Goal: Task Accomplishment & Management: Manage account settings

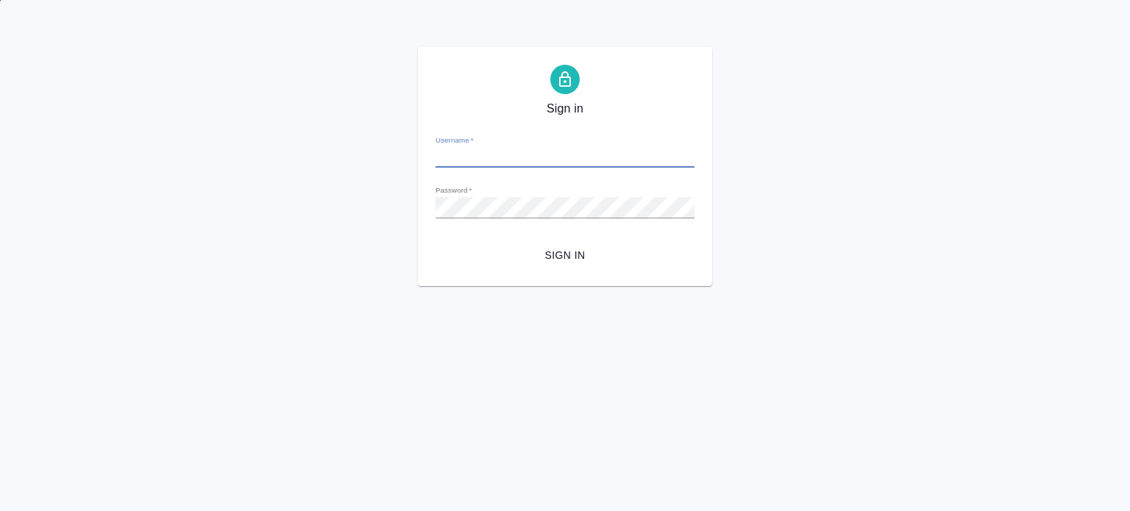
type input "[EMAIL_ADDRESS][DOMAIN_NAME]"
click at [436, 242] on button "Sign in" at bounding box center [565, 255] width 259 height 27
click at [511, 155] on input "[EMAIL_ADDRESS][DOMAIN_NAME]" at bounding box center [565, 157] width 259 height 21
type input "abdykar"
click at [436, 242] on button "Sign in" at bounding box center [565, 255] width 259 height 27
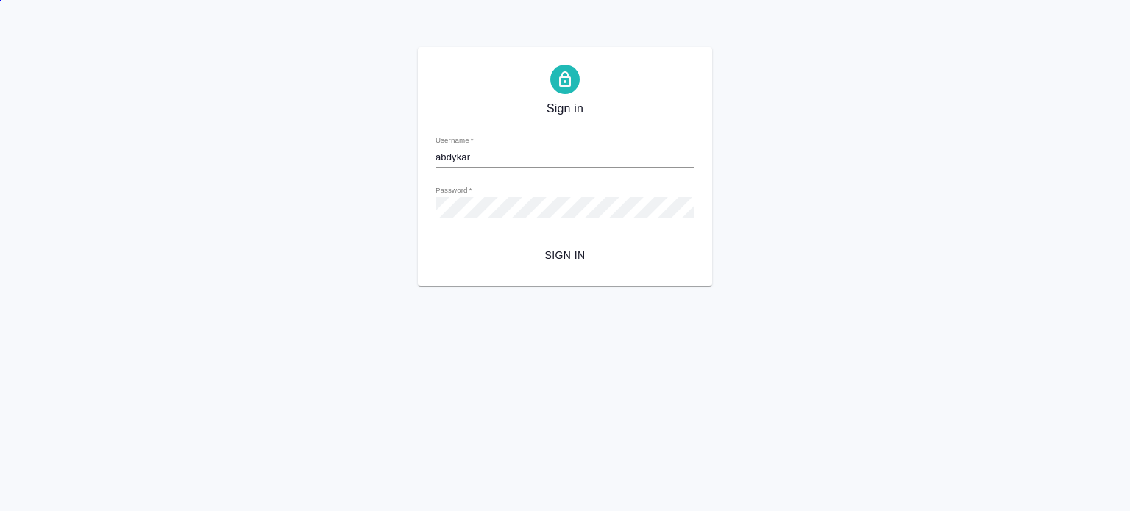
type input "[EMAIL_ADDRESS][DOMAIN_NAME]"
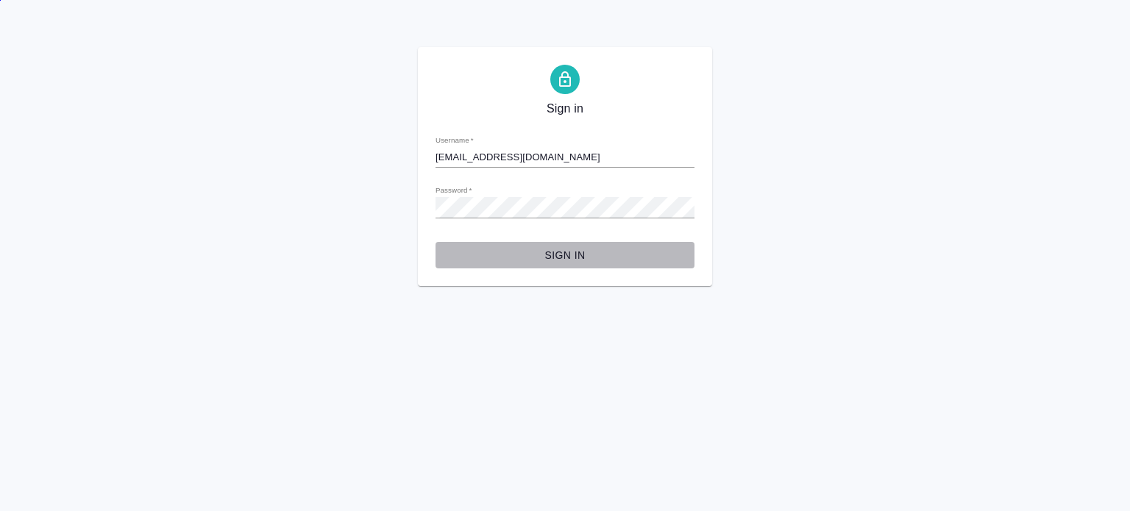
click at [560, 263] on span "Sign in" at bounding box center [565, 256] width 236 height 18
